Goal: Task Accomplishment & Management: Manage account settings

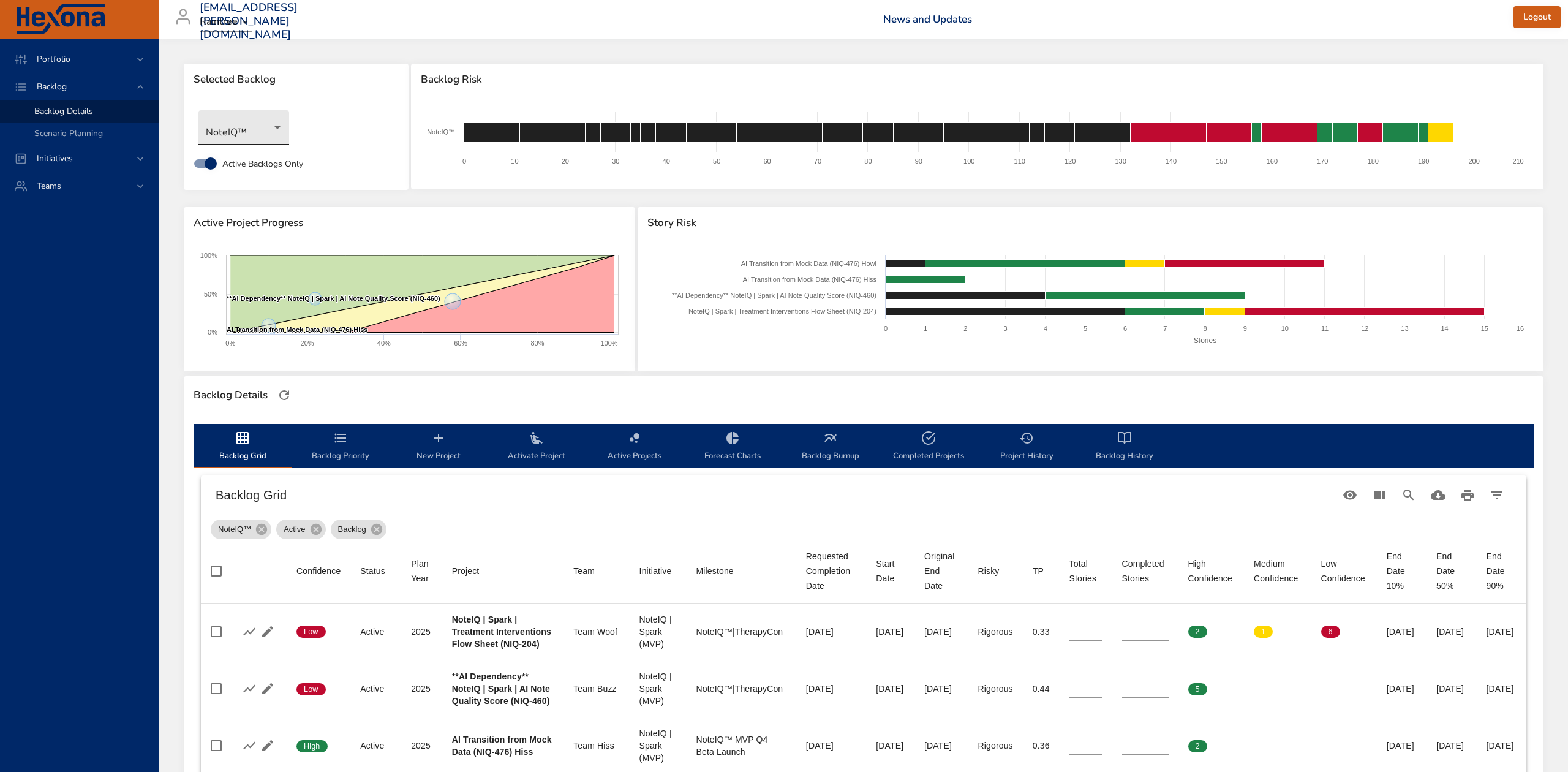
click at [277, 139] on body "Portfolio Backlog Backlog Details Scenario Planning Initiatives Teams [EMAIL_AD…" at bounding box center [784, 386] width 1568 height 772
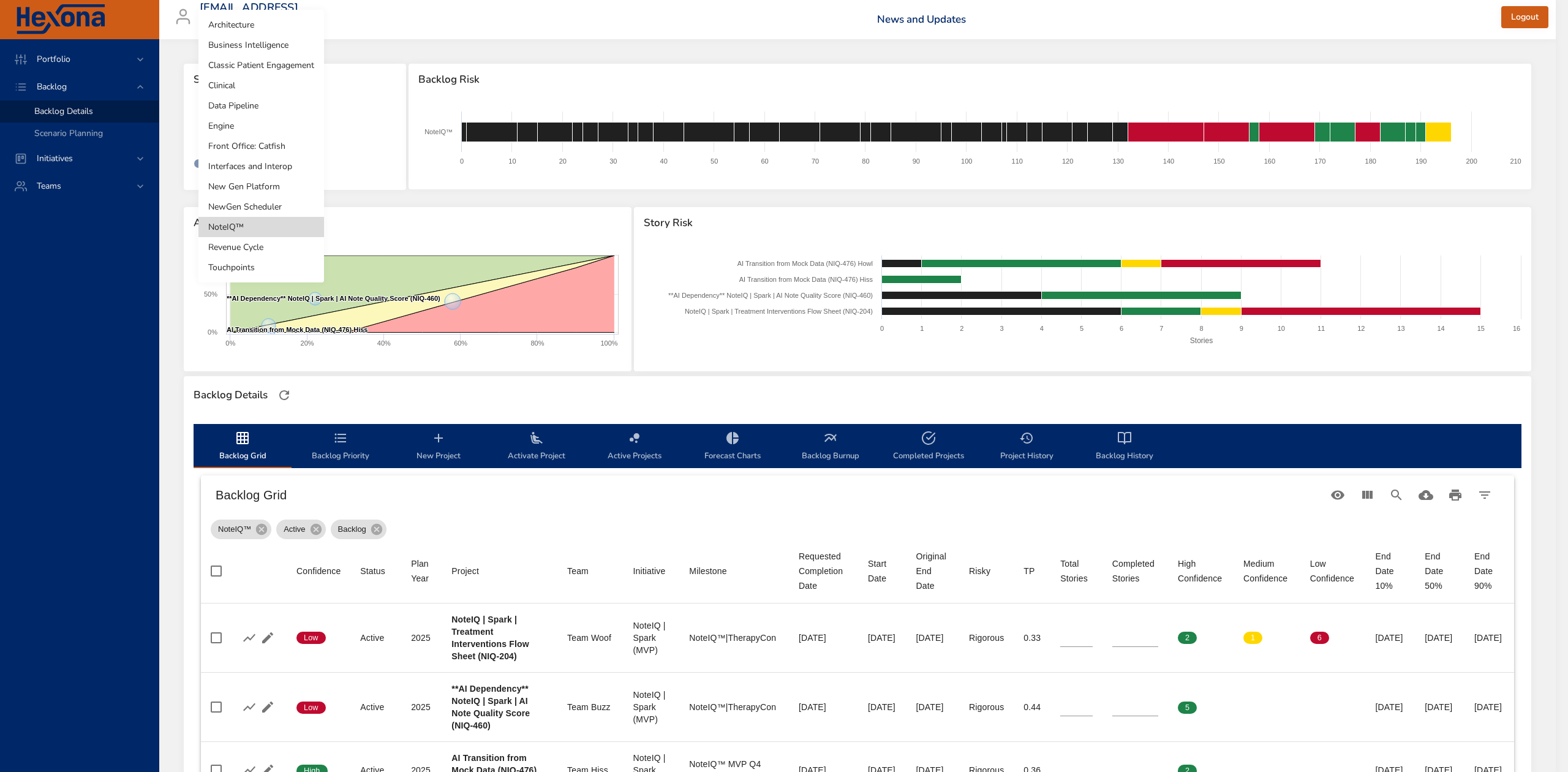
click at [266, 204] on li "NewGen Scheduler" at bounding box center [261, 206] width 126 height 20
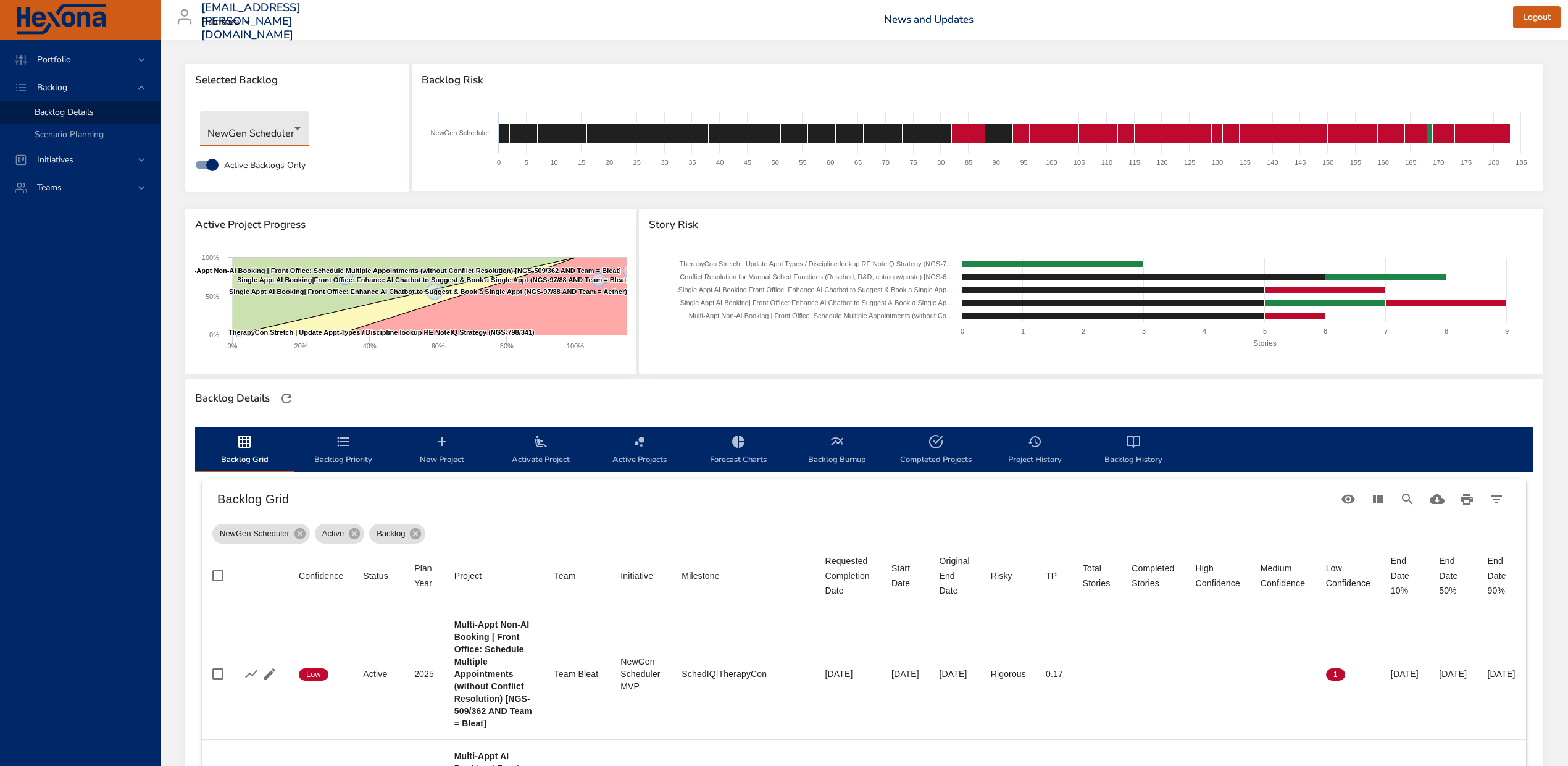
click at [1144, 453] on span "Backlog History" at bounding box center [1134, 451] width 84 height 33
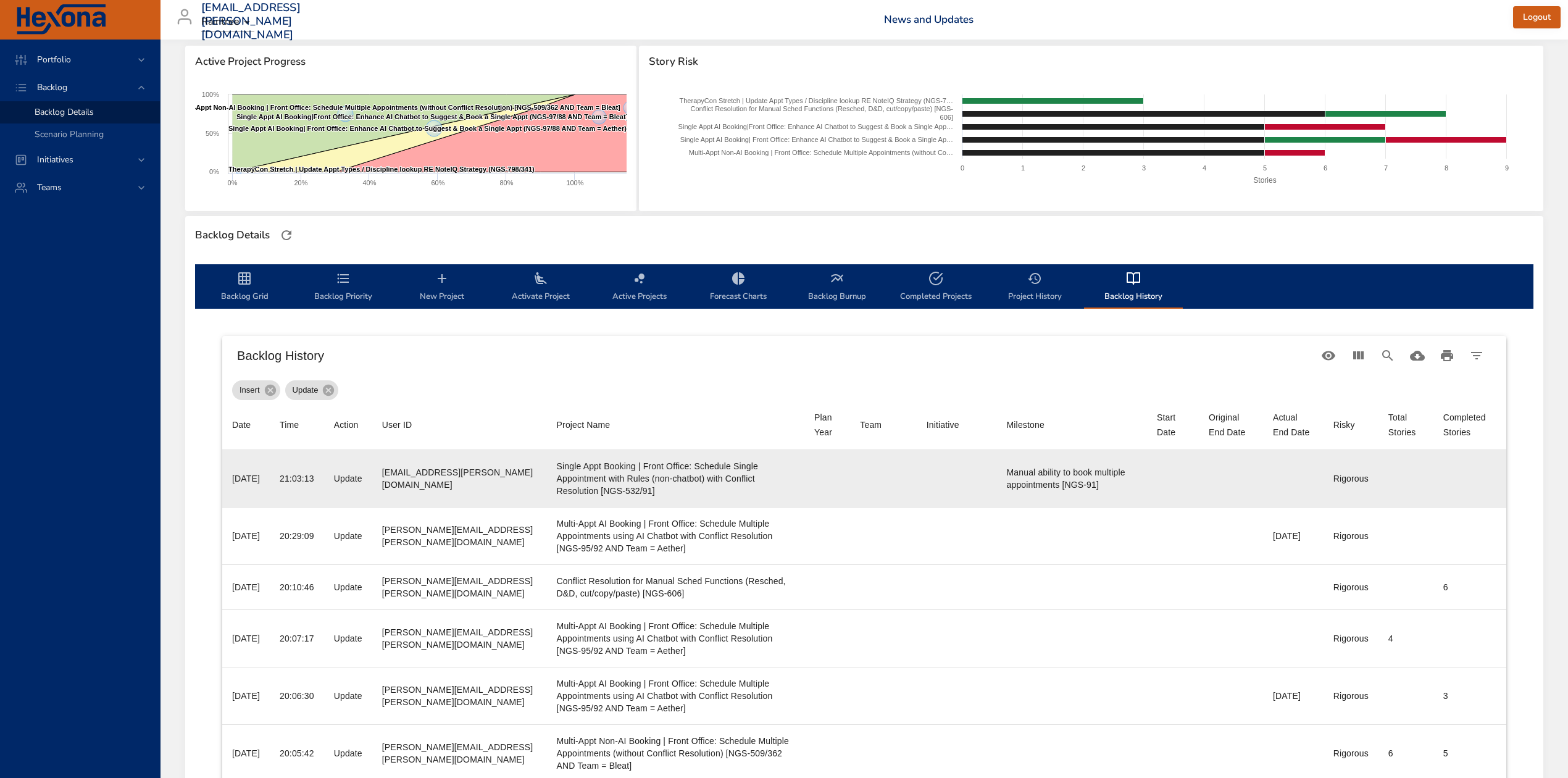
scroll to position [164, 0]
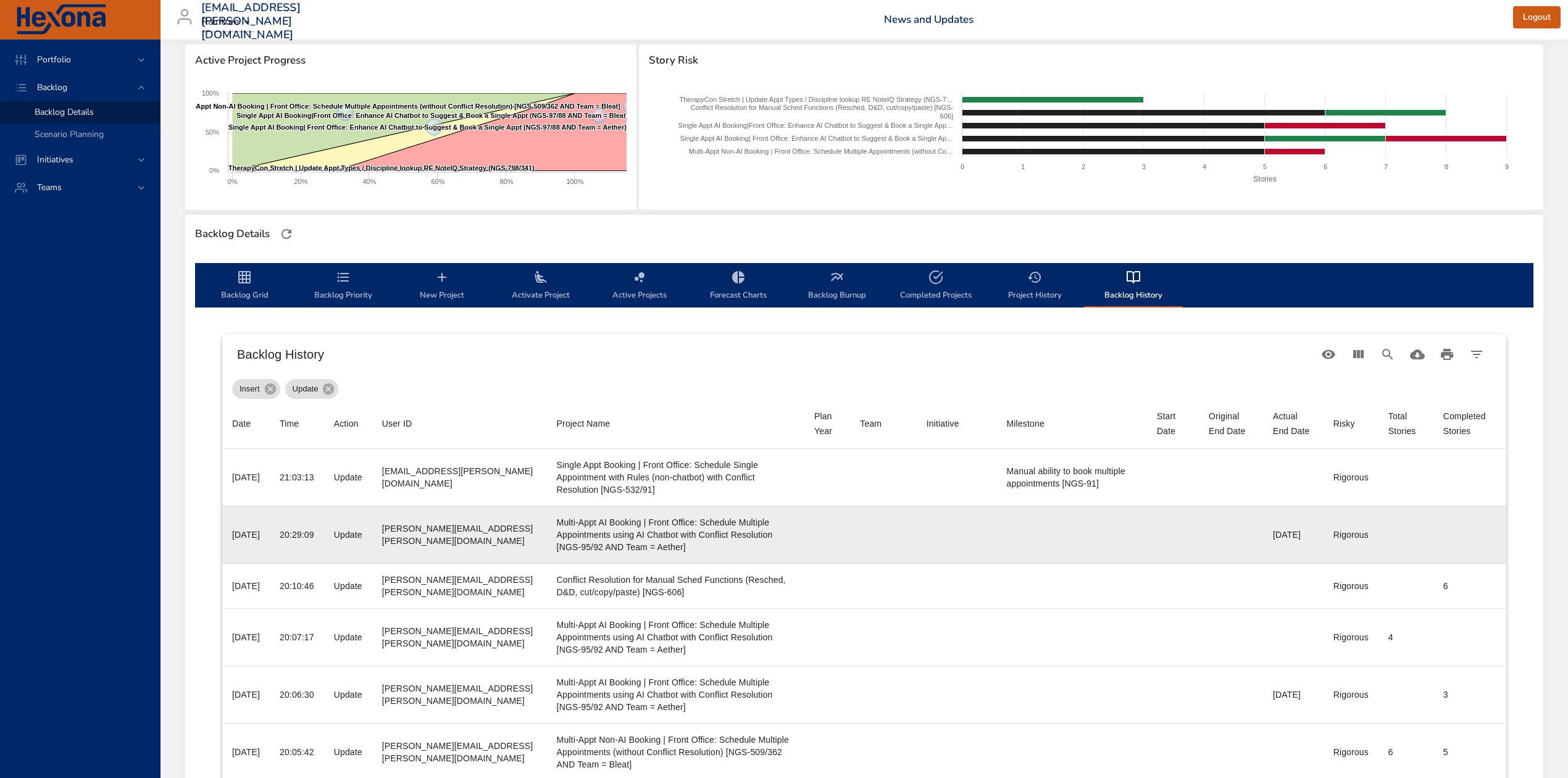
click at [744, 533] on div "Multi-Appt AI Booking | Front Office: Schedule Multiple Appointments using AI C…" at bounding box center [676, 535] width 238 height 37
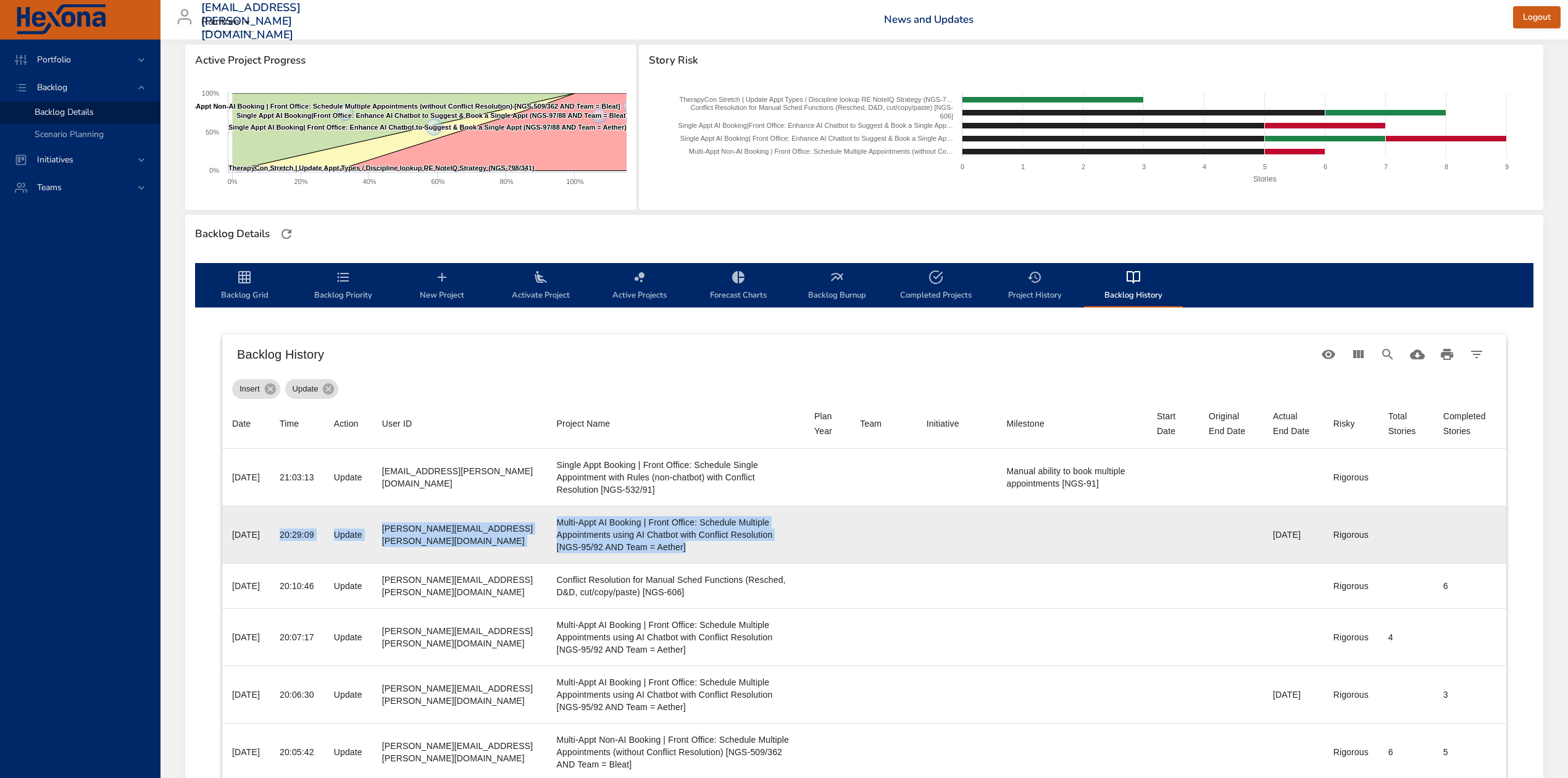
drag, startPoint x: 272, startPoint y: 537, endPoint x: 824, endPoint y: 532, distance: 552.0
click at [824, 532] on tr "Date [DATE] Time 20:29:09 Action Update User ID [PERSON_NAME][EMAIL_ADDRESS][PE…" at bounding box center [864, 534] width 1285 height 58
click at [850, 532] on td "Team" at bounding box center [883, 534] width 66 height 58
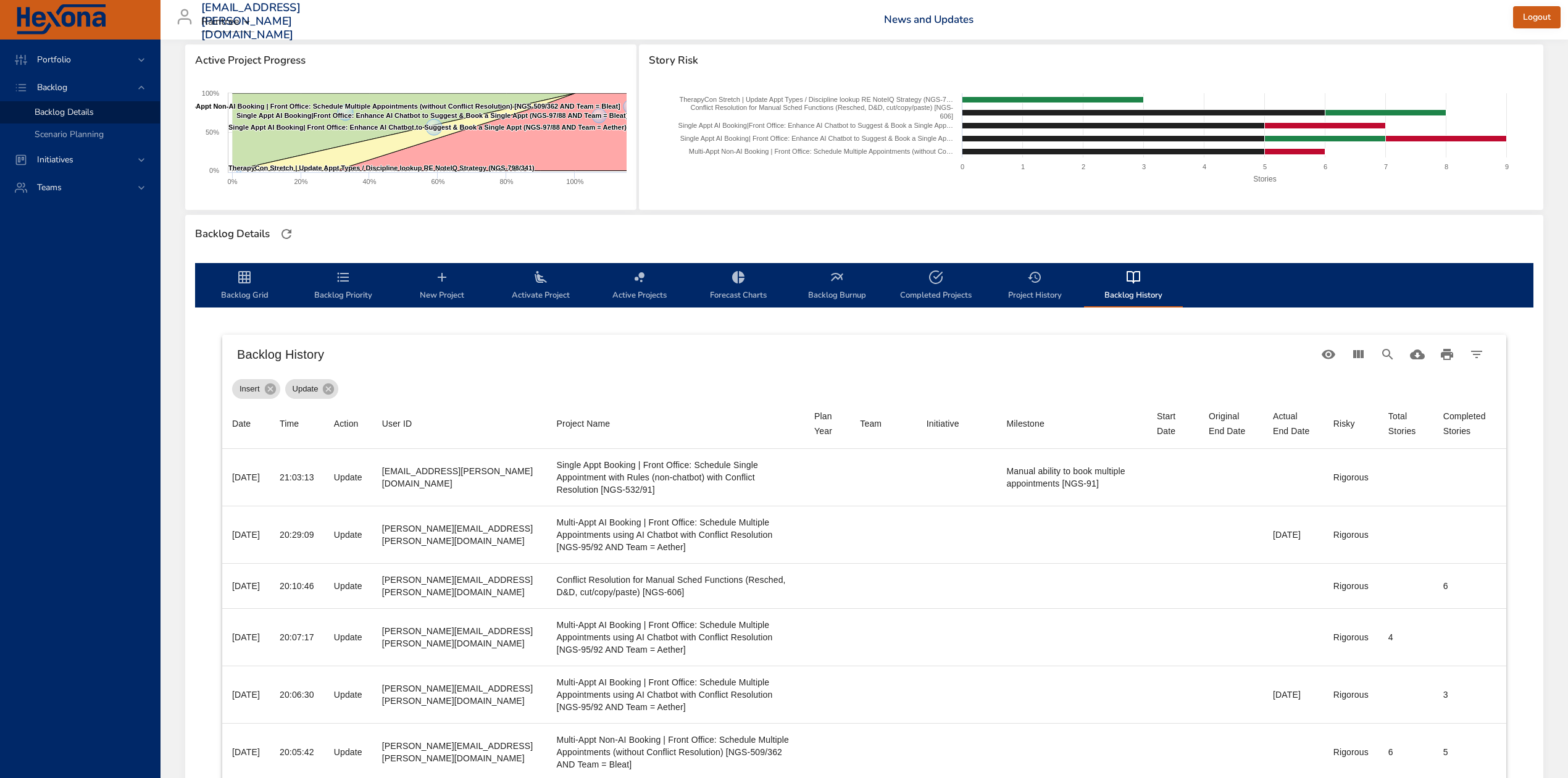
click at [1031, 302] on button "Project History" at bounding box center [1035, 285] width 99 height 45
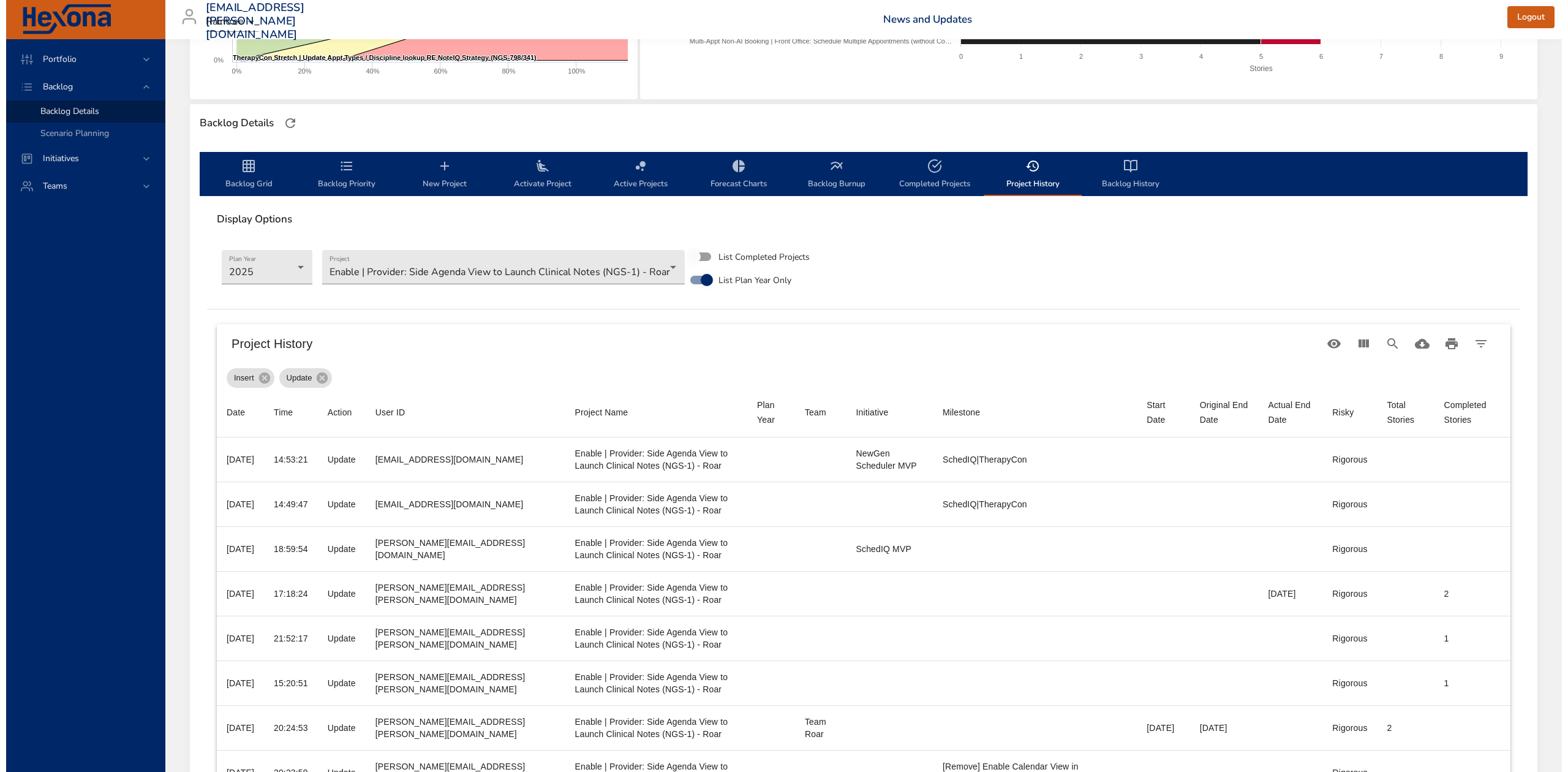
scroll to position [245, 0]
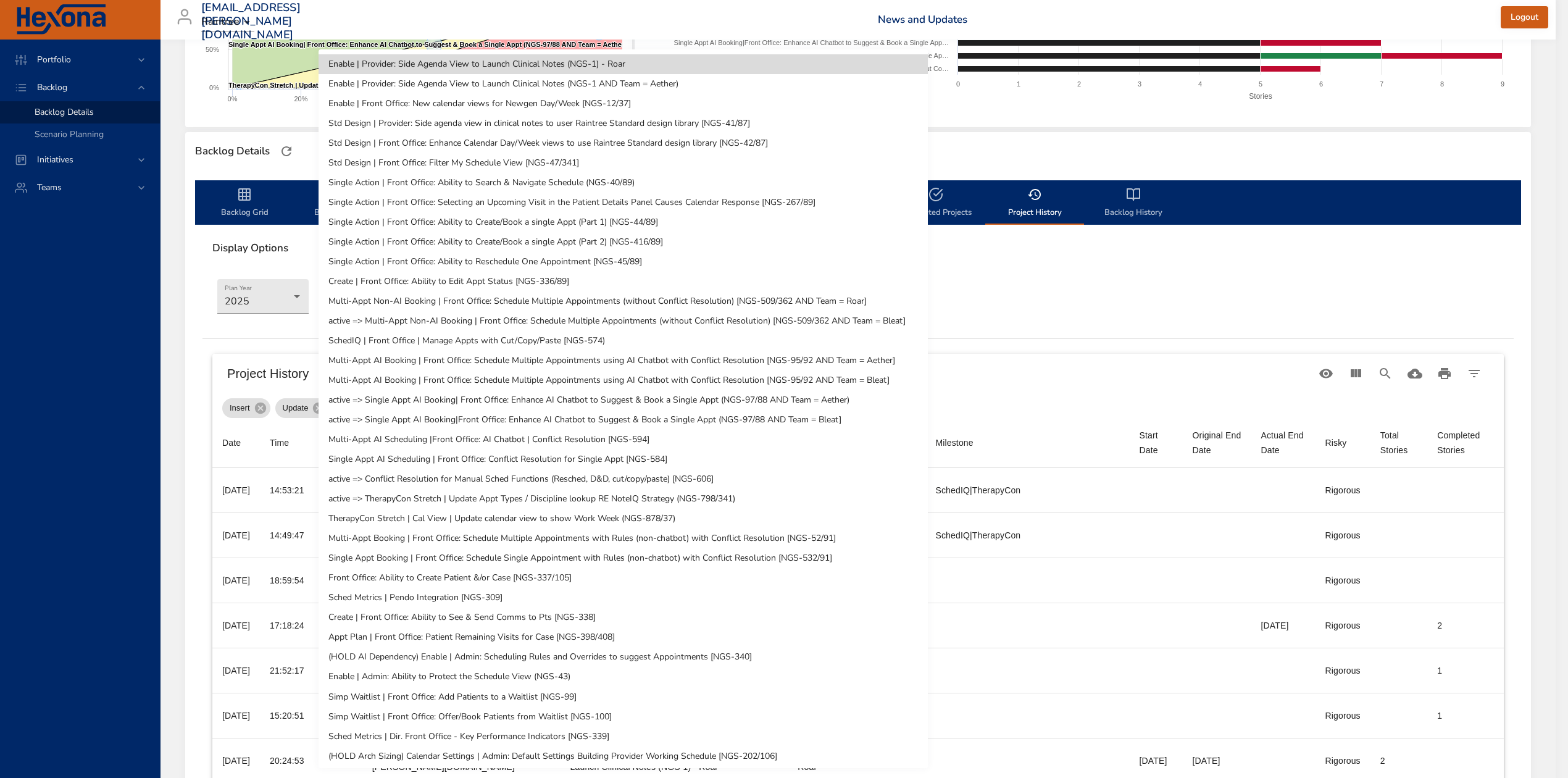
click at [591, 294] on body "Portfolio Backlog Backlog Details Scenario Planning Initiatives Teams [EMAIL_AD…" at bounding box center [784, 142] width 1568 height 778
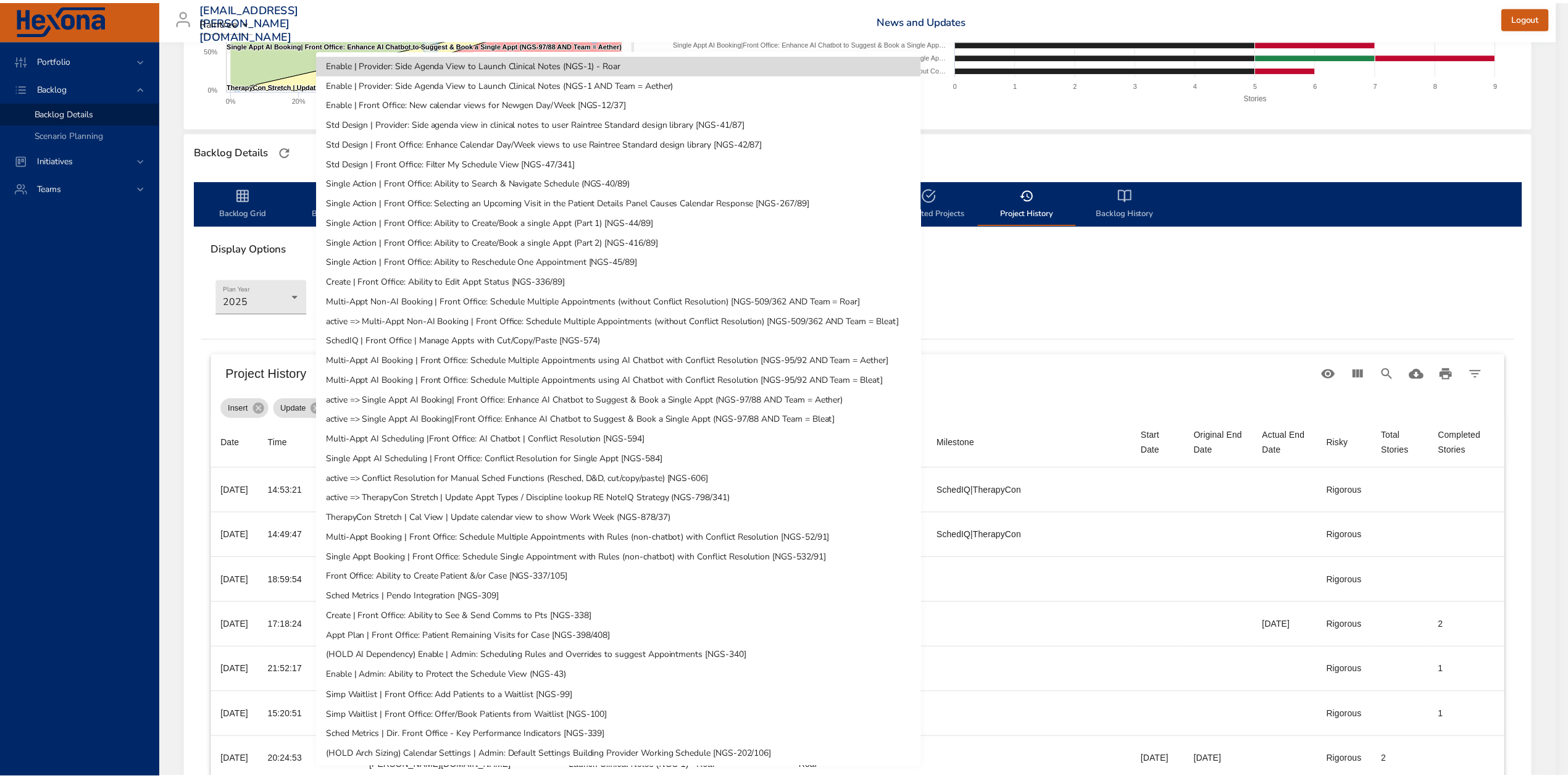
scroll to position [3, 0]
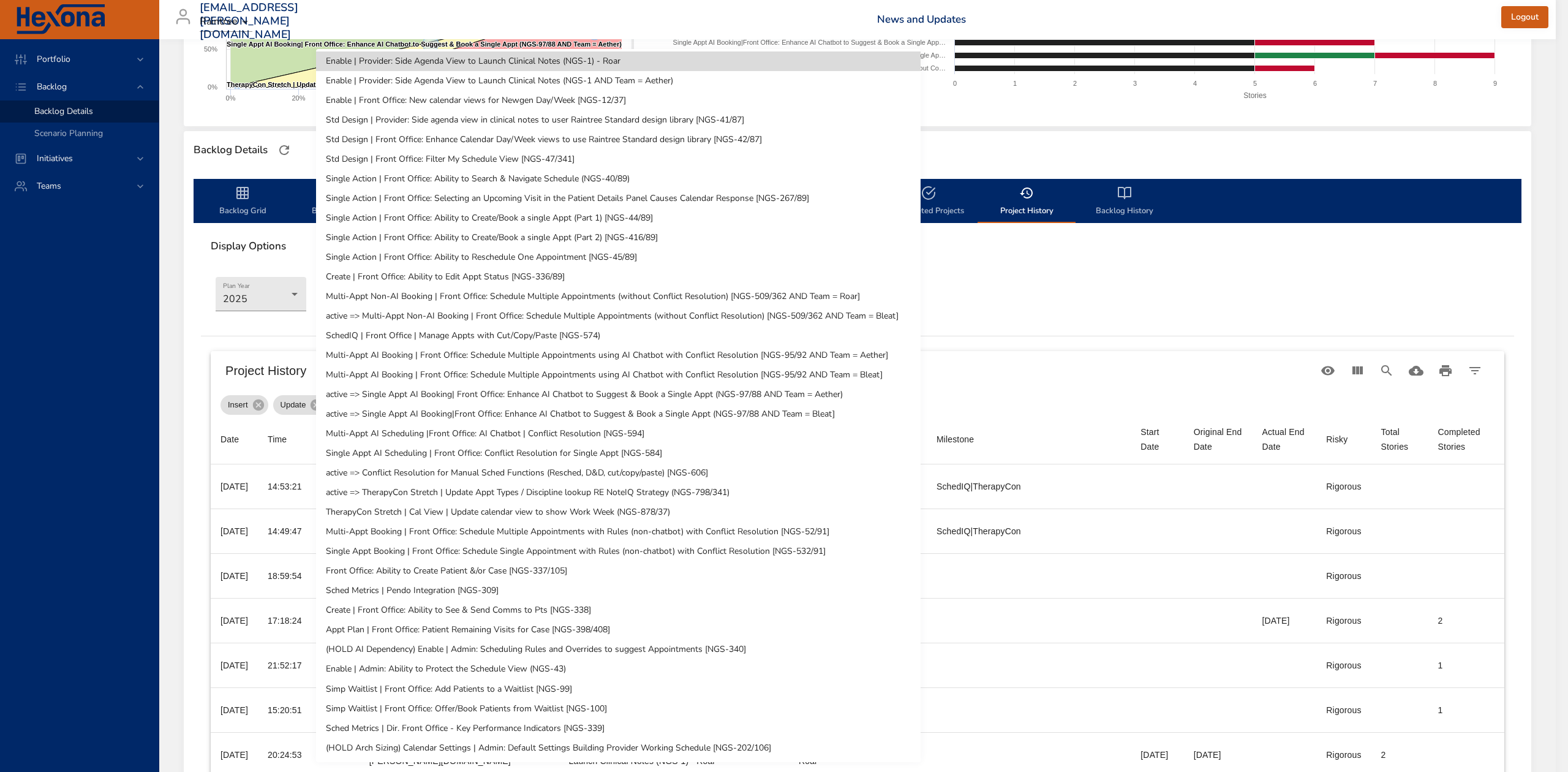
click at [1140, 346] on div at bounding box center [784, 386] width 1568 height 772
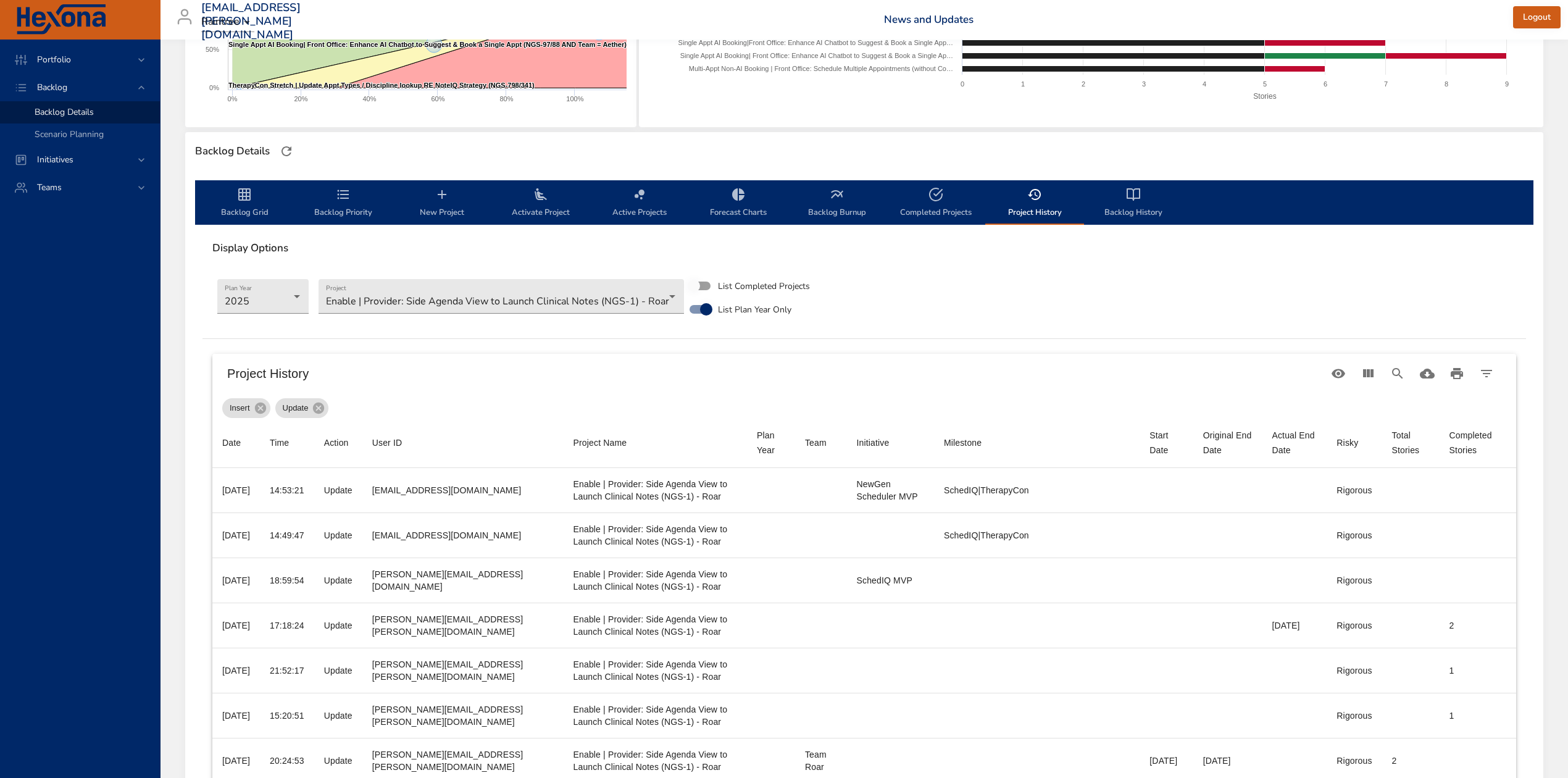
click at [1031, 223] on div "Backlog Grid Backlog Priority New Project Activate Project Active Projects Fore…" at bounding box center [864, 203] width 1338 height 45
click at [1035, 192] on icon "backlog-tab" at bounding box center [1035, 194] width 15 height 15
click at [635, 300] on body "Portfolio Backlog Backlog Details Scenario Planning Initiatives Teams [EMAIL_AD…" at bounding box center [784, 142] width 1568 height 778
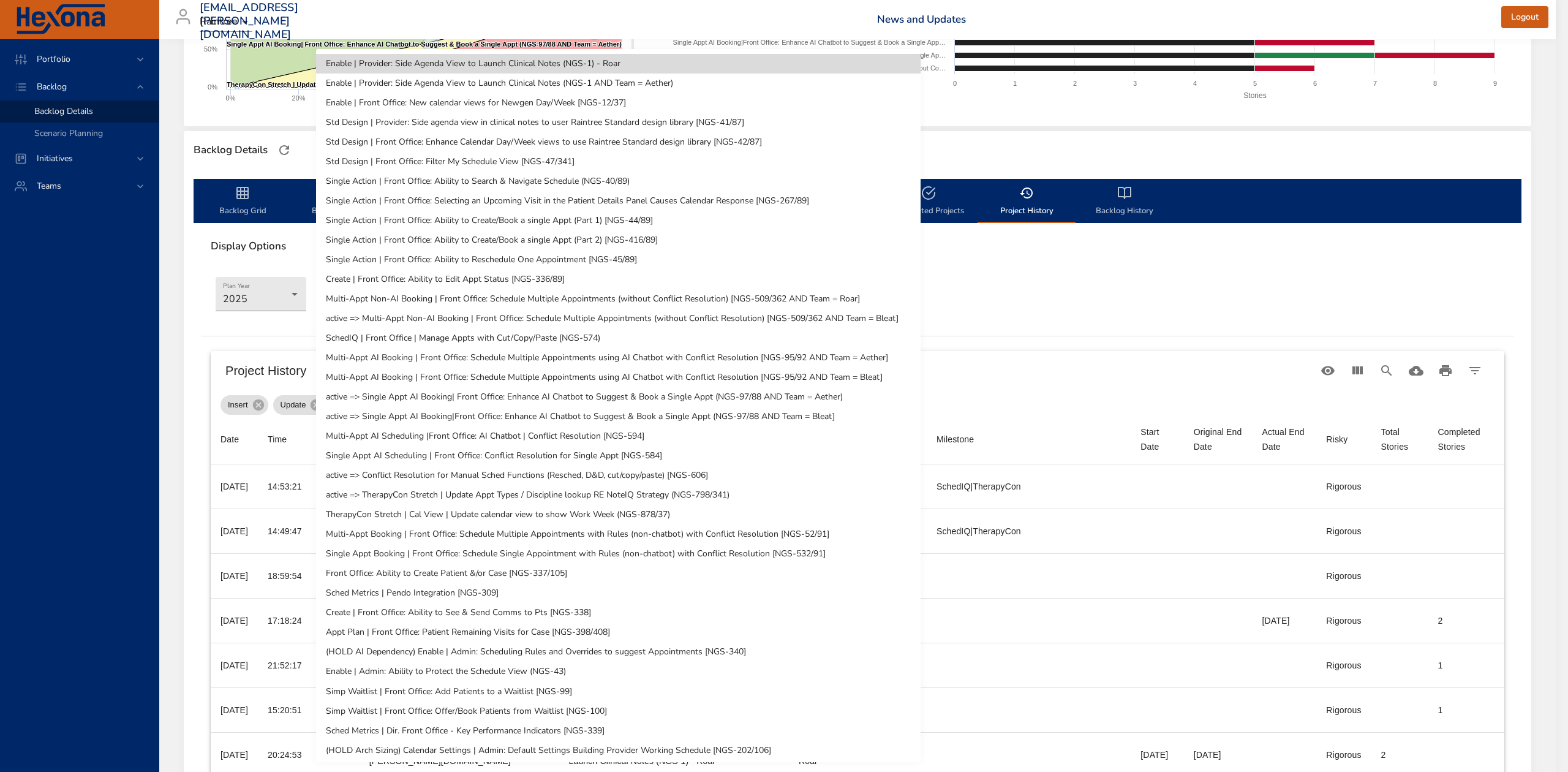
click at [679, 354] on li "Multi-Appt AI Booking | Front Office: Schedule Multiple Appointments using AI C…" at bounding box center [618, 358] width 605 height 20
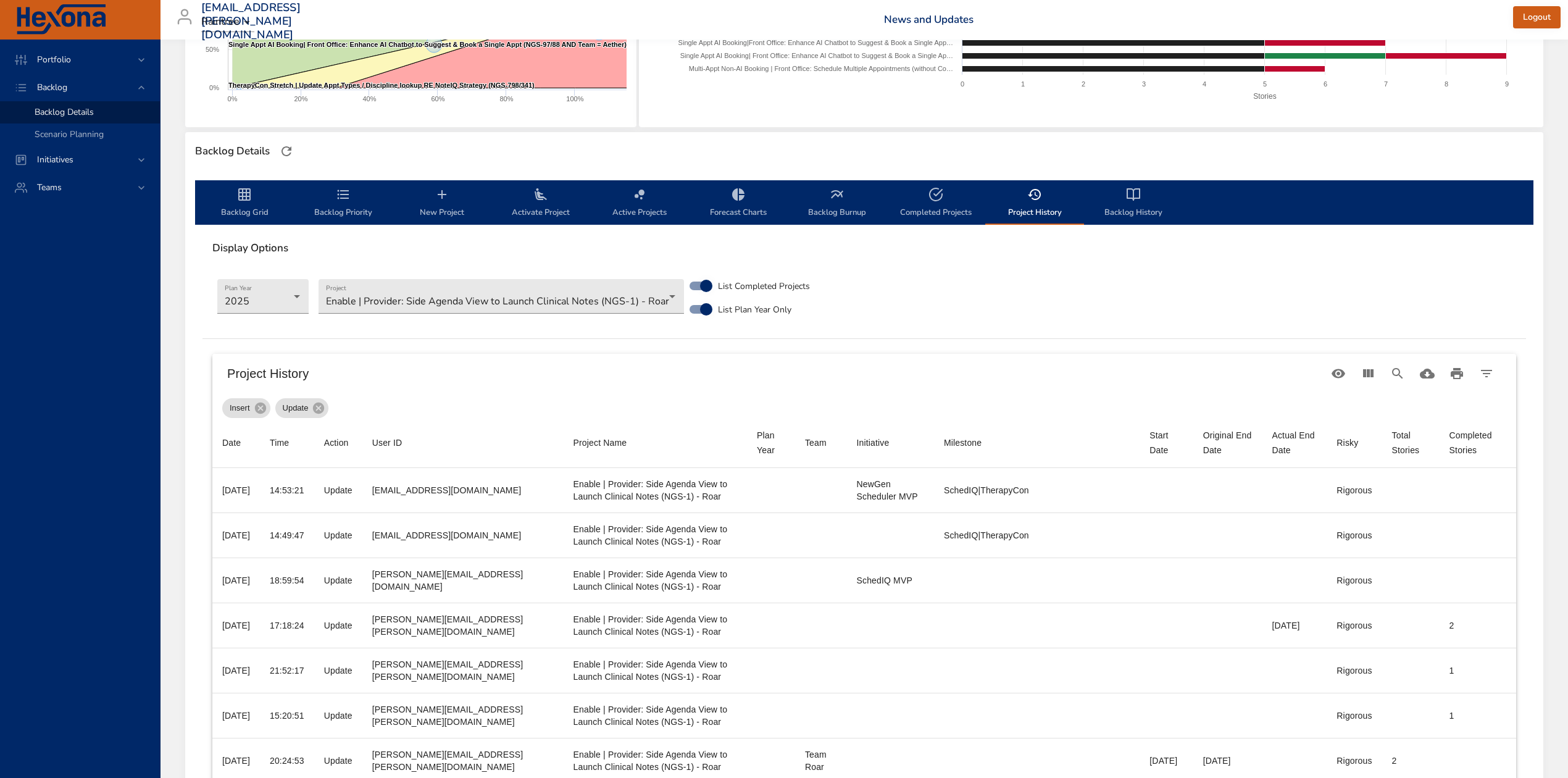
click at [948, 208] on span "Completed Projects" at bounding box center [936, 203] width 84 height 33
select select "***"
